Goal: Information Seeking & Learning: Learn about a topic

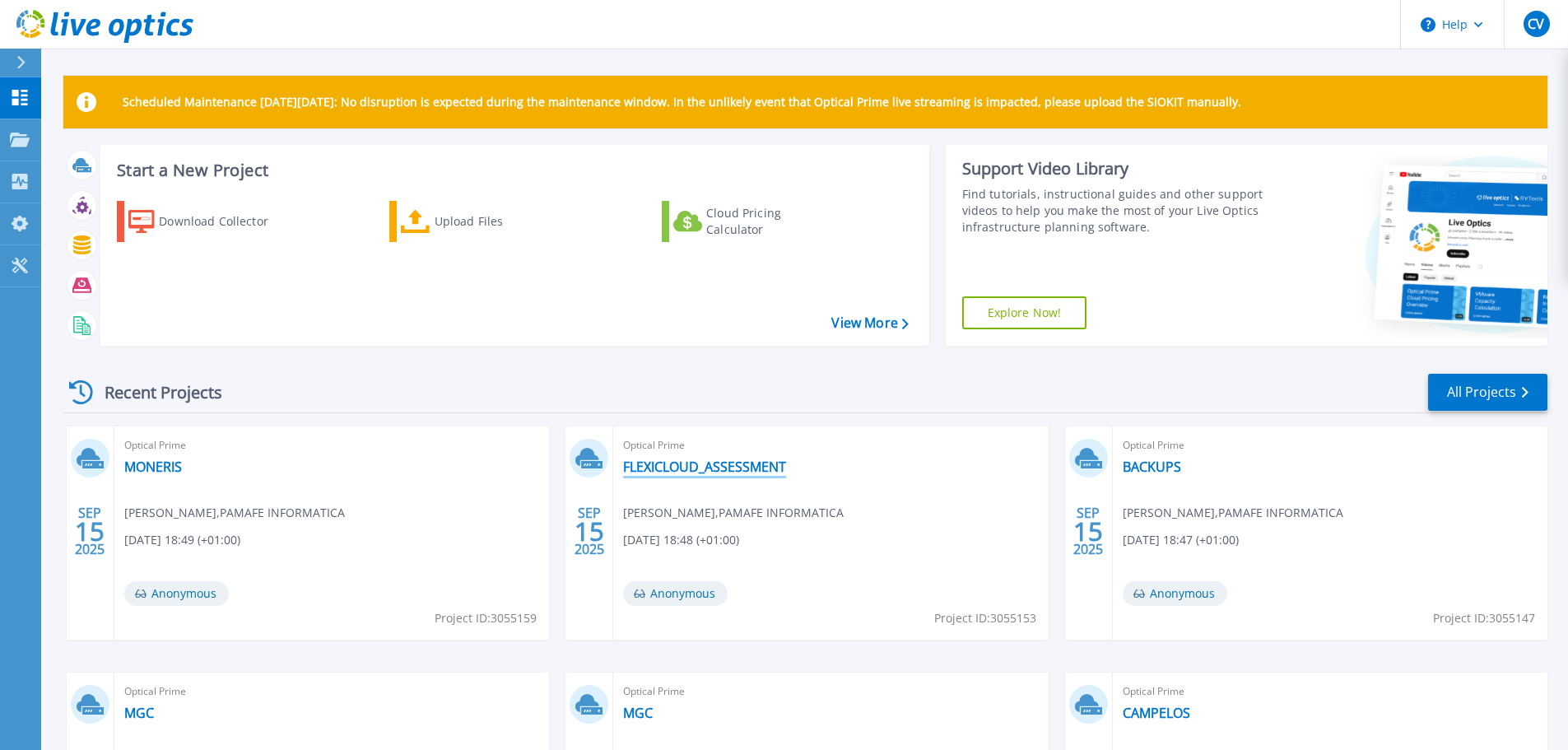
click at [704, 464] on link "FLEXICLOUD_ASSESSMENT" at bounding box center [704, 466] width 163 height 16
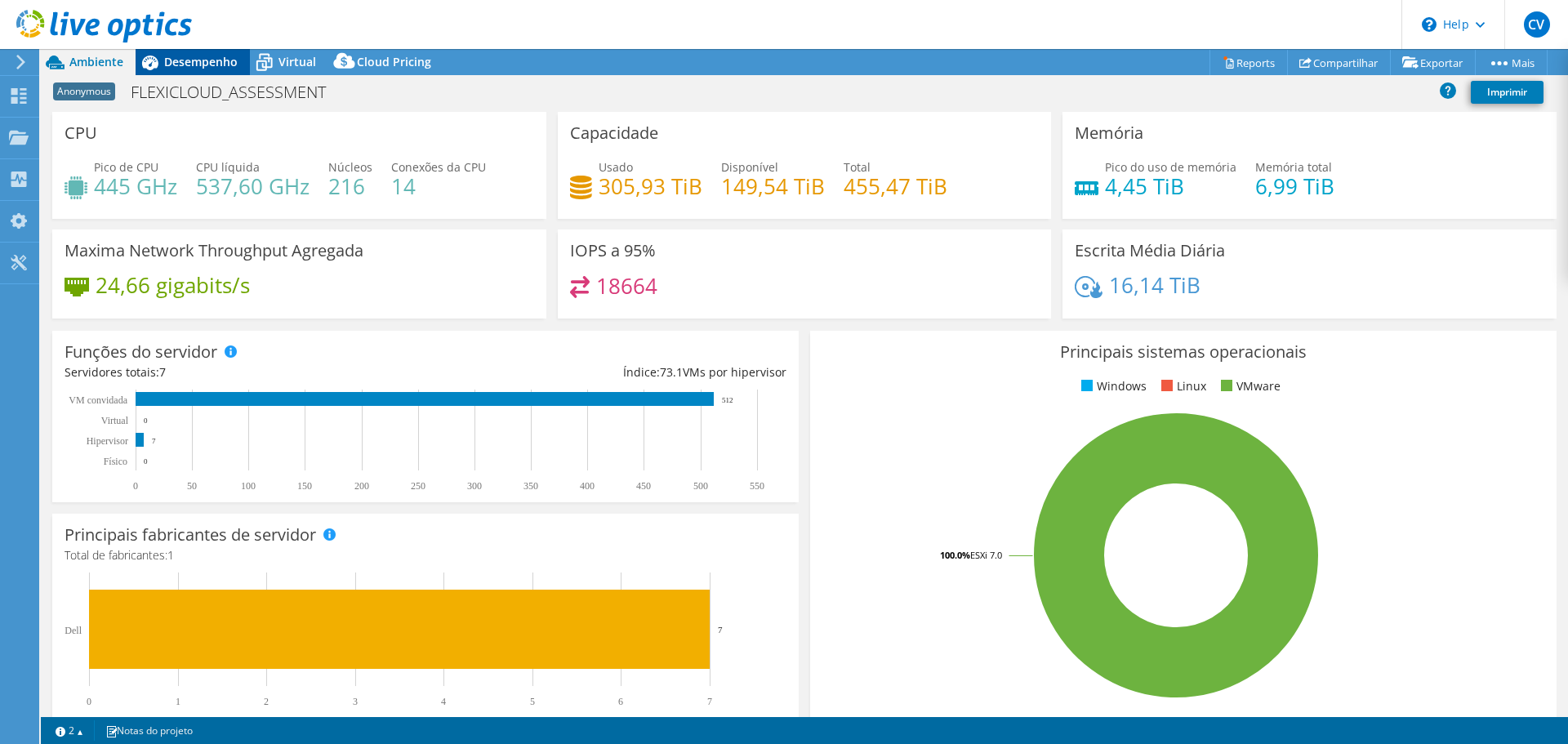
click at [184, 66] on span "Desempenho" at bounding box center [200, 62] width 73 height 16
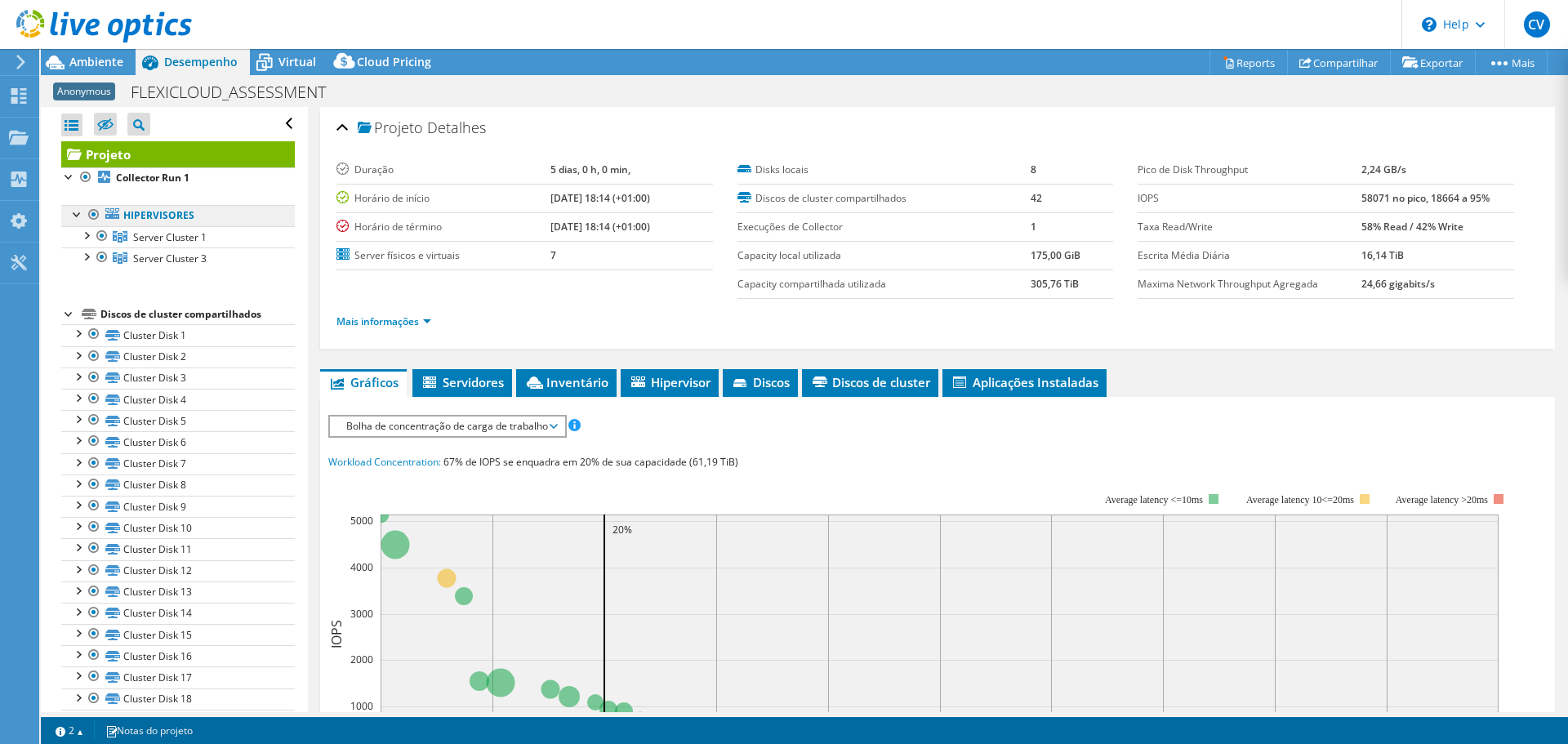
click at [178, 222] on link "Hipervisores" at bounding box center [178, 215] width 233 height 21
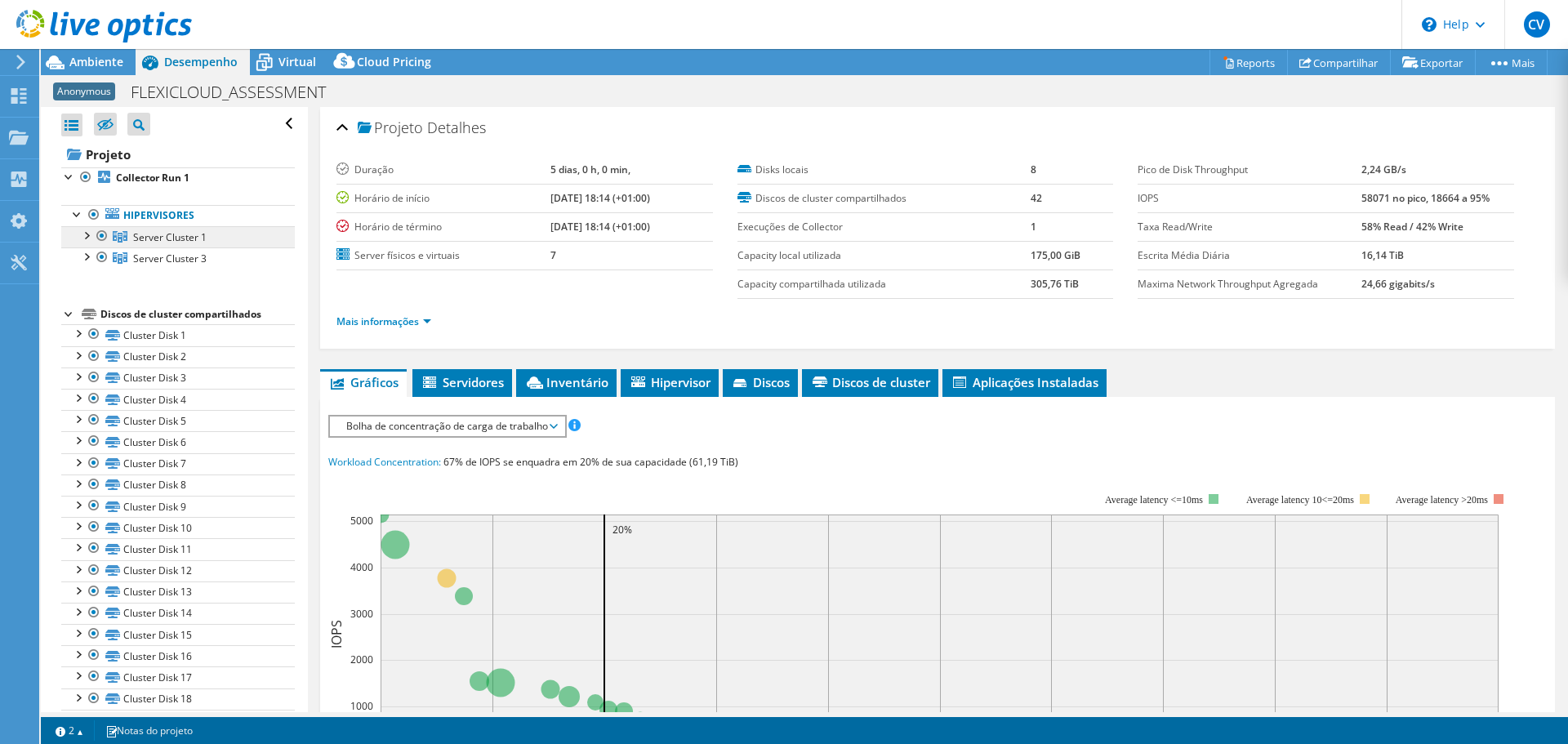
click at [176, 242] on span "Server Cluster 1" at bounding box center [170, 237] width 73 height 14
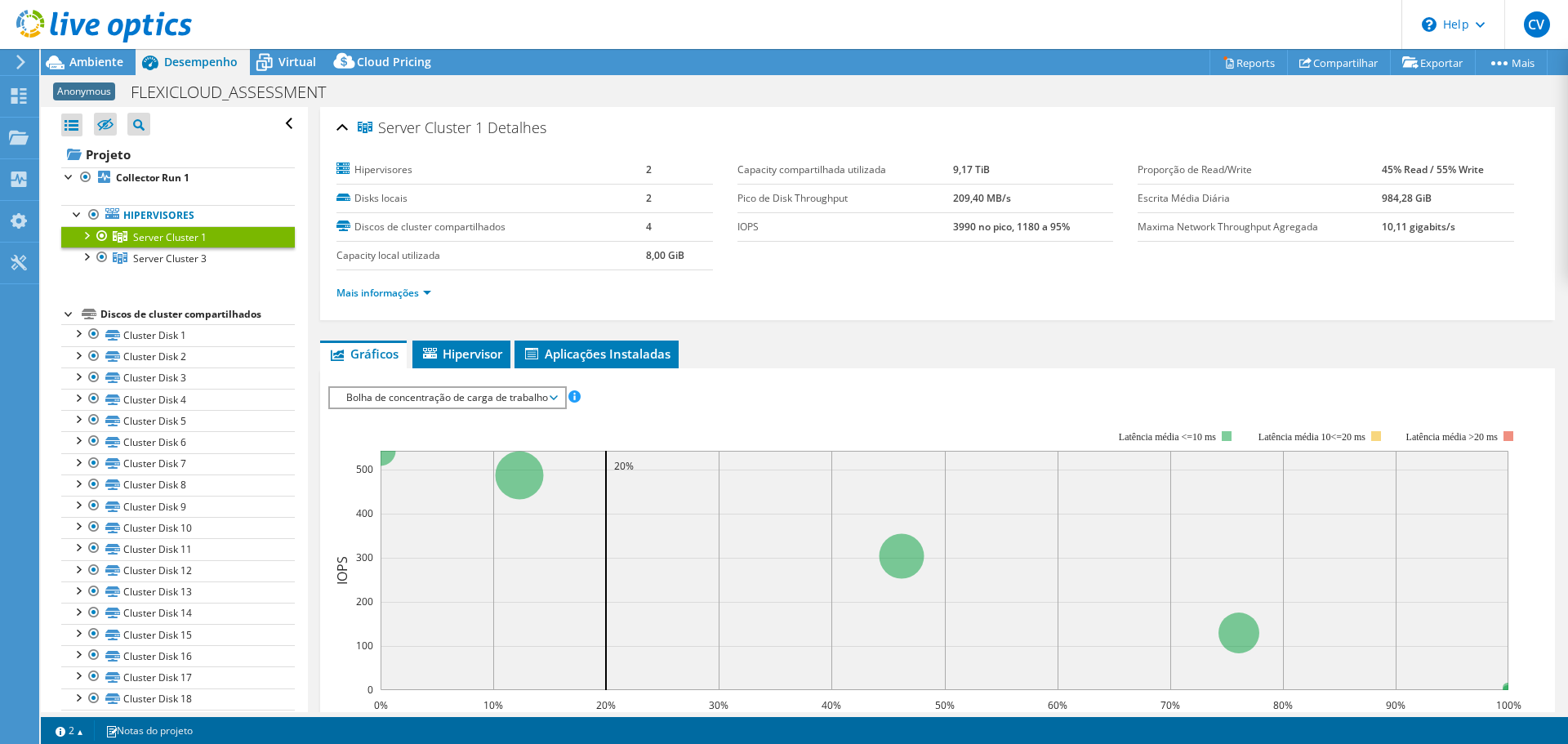
click at [415, 285] on li "Mais informações" at bounding box center [388, 293] width 104 height 18
click at [400, 296] on link "Mais informações" at bounding box center [383, 293] width 94 height 14
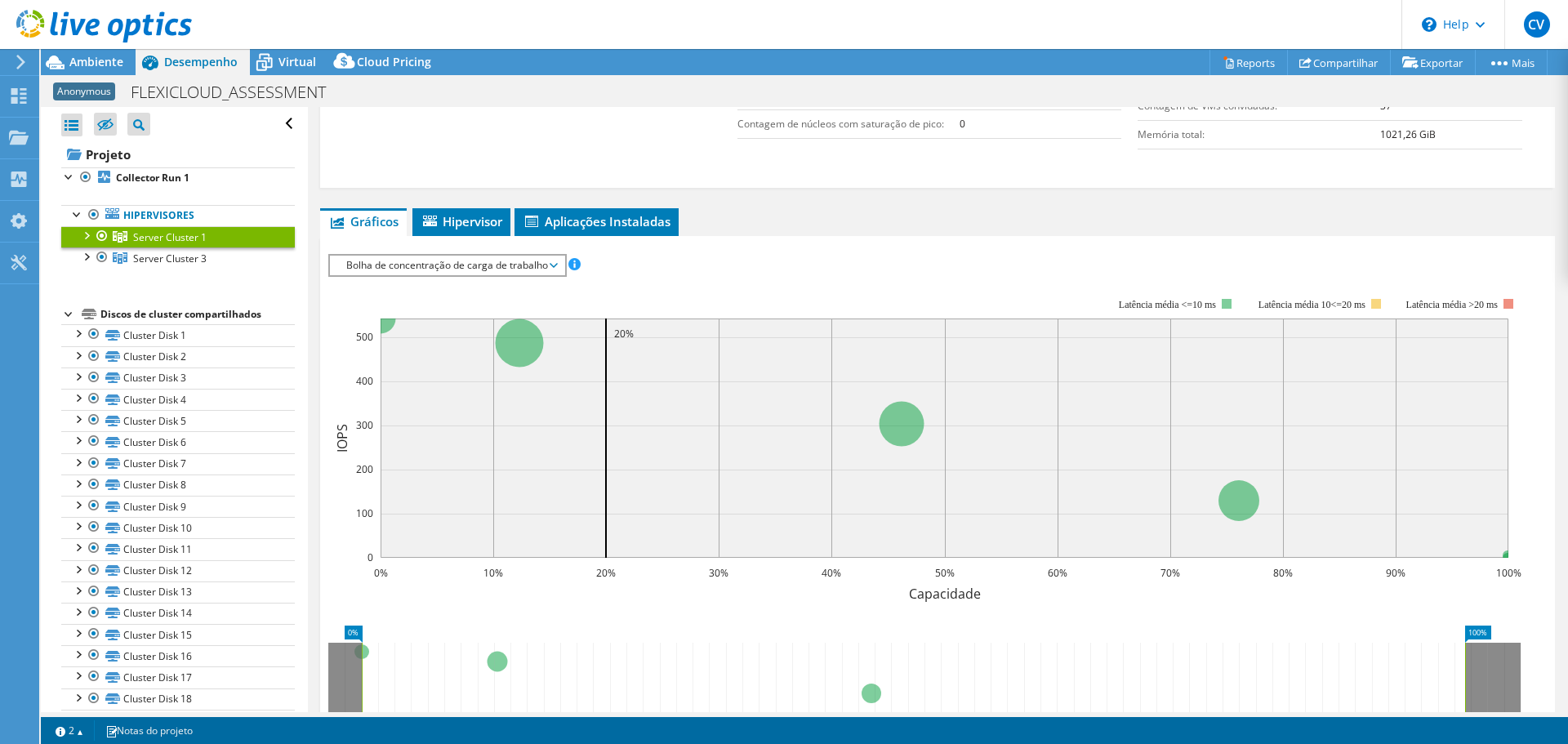
scroll to position [503, 0]
